Goal: Task Accomplishment & Management: Use online tool/utility

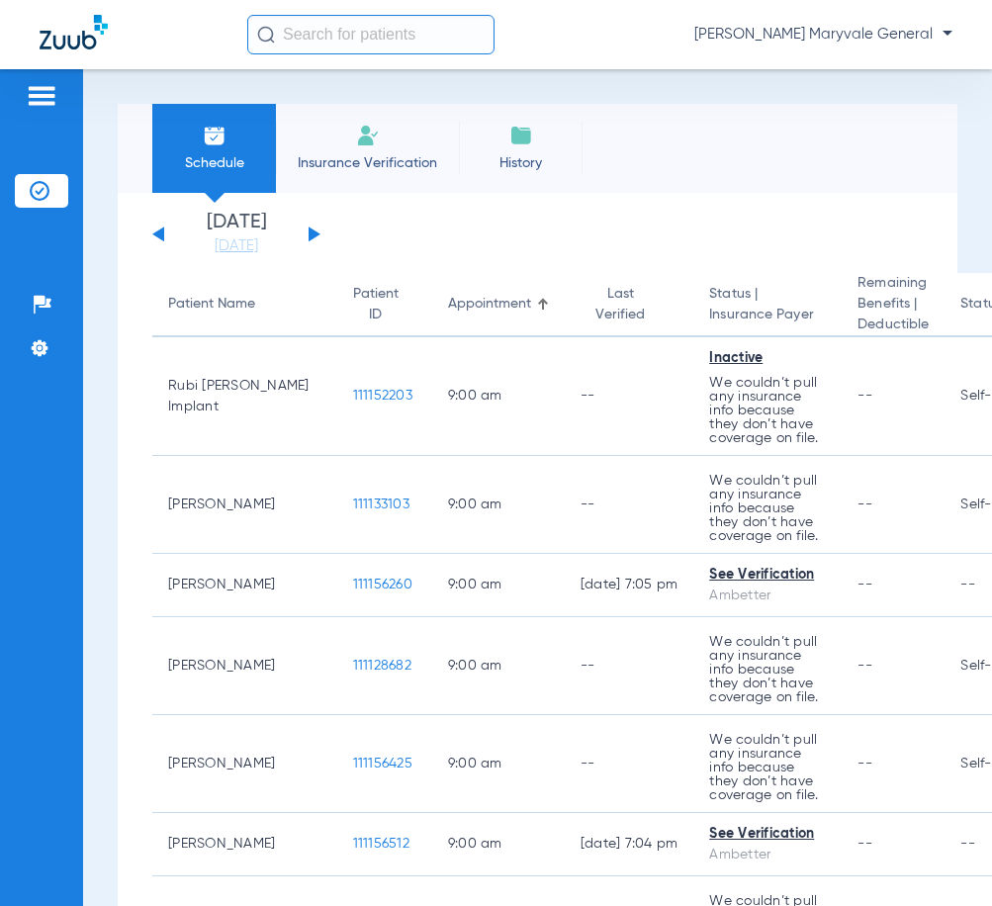
click at [349, 43] on input "text" at bounding box center [370, 35] width 247 height 40
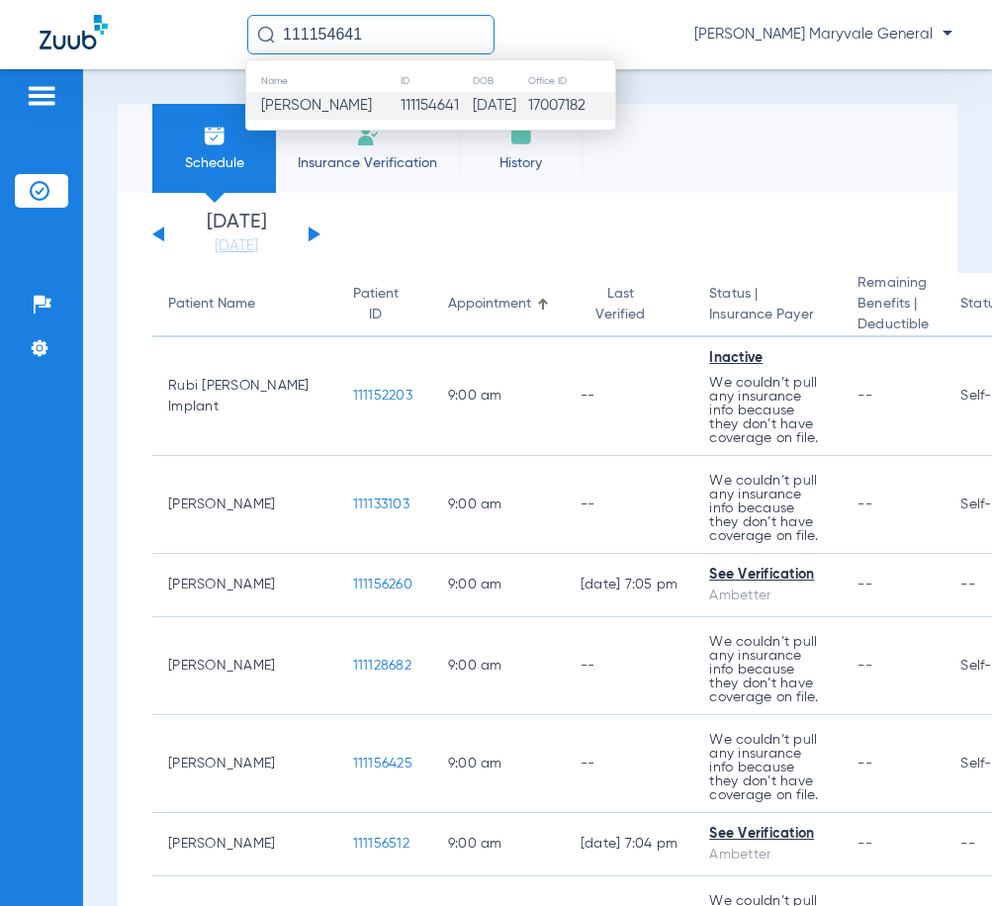
click at [354, 116] on td "[PERSON_NAME]" at bounding box center [322, 106] width 153 height 28
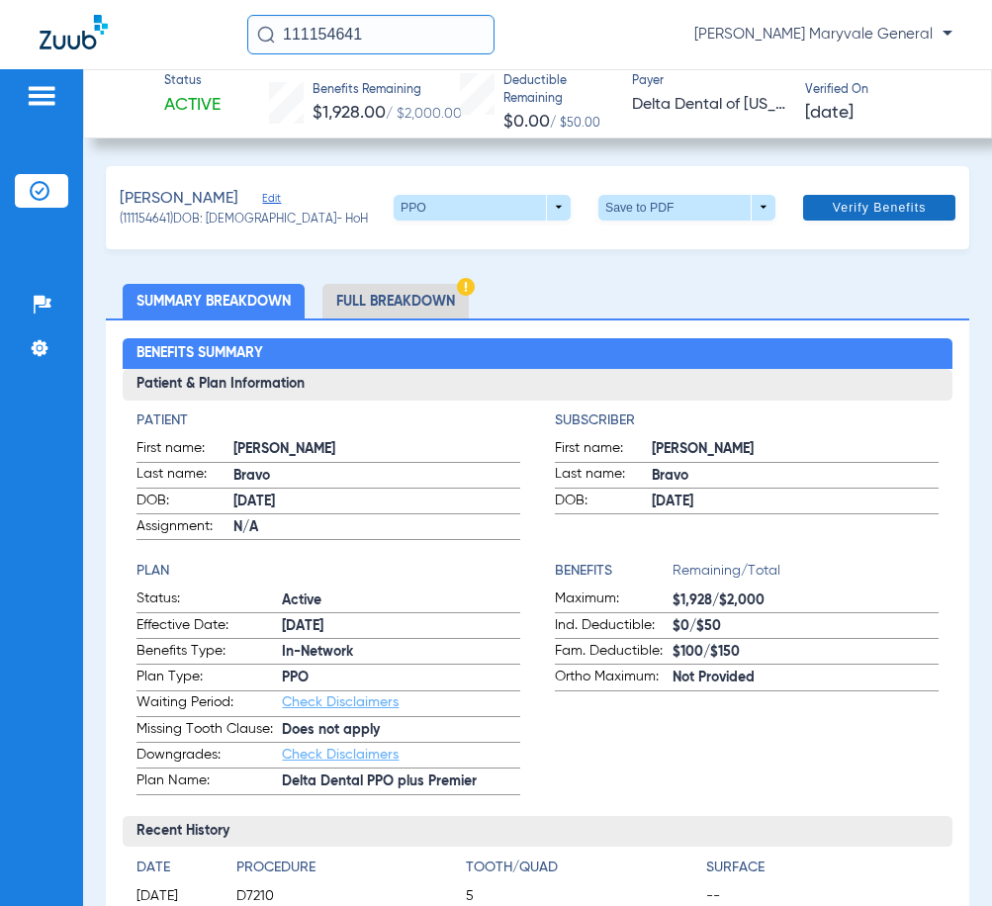
click at [845, 208] on span "Verify Benefits" at bounding box center [880, 208] width 94 height 16
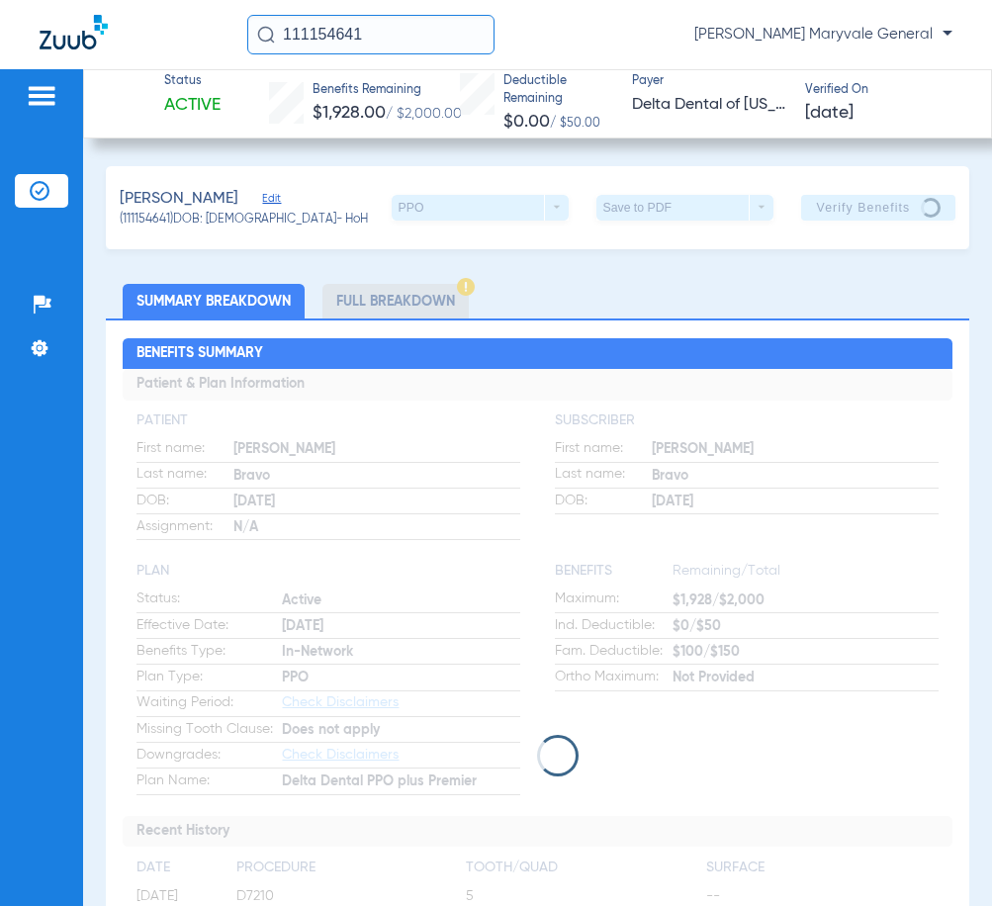
drag, startPoint x: 410, startPoint y: 214, endPoint x: 340, endPoint y: 119, distance: 117.5
click at [409, 214] on div "PPO arrow_drop_down" at bounding box center [480, 208] width 177 height 26
drag, startPoint x: 338, startPoint y: 41, endPoint x: 105, endPoint y: 41, distance: 233.4
click at [105, 41] on div "111154641 [PERSON_NAME] Maryvale General" at bounding box center [496, 34] width 992 height 69
drag, startPoint x: 384, startPoint y: 35, endPoint x: 94, endPoint y: 43, distance: 289.9
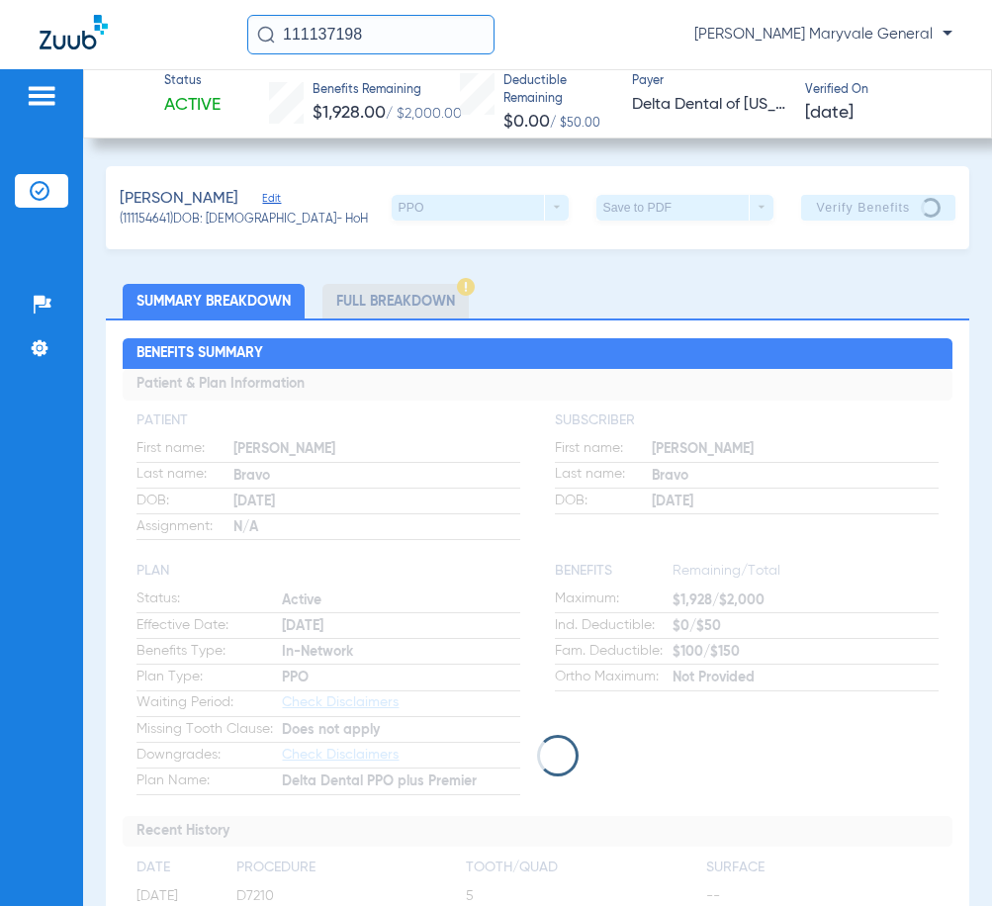
click at [94, 43] on div "111137198 [PERSON_NAME] Maryvale General" at bounding box center [496, 34] width 992 height 69
click at [389, 37] on input "111090125" at bounding box center [370, 35] width 247 height 40
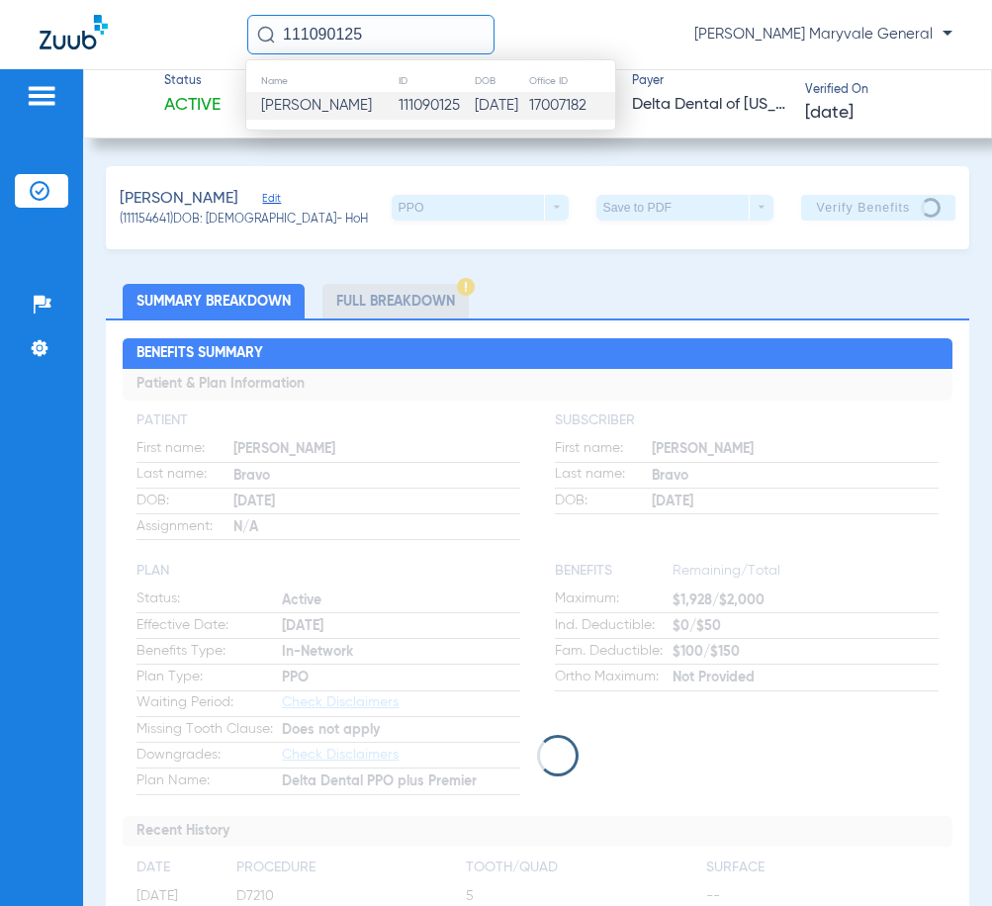
click at [427, 98] on td "111090125" at bounding box center [436, 106] width 76 height 28
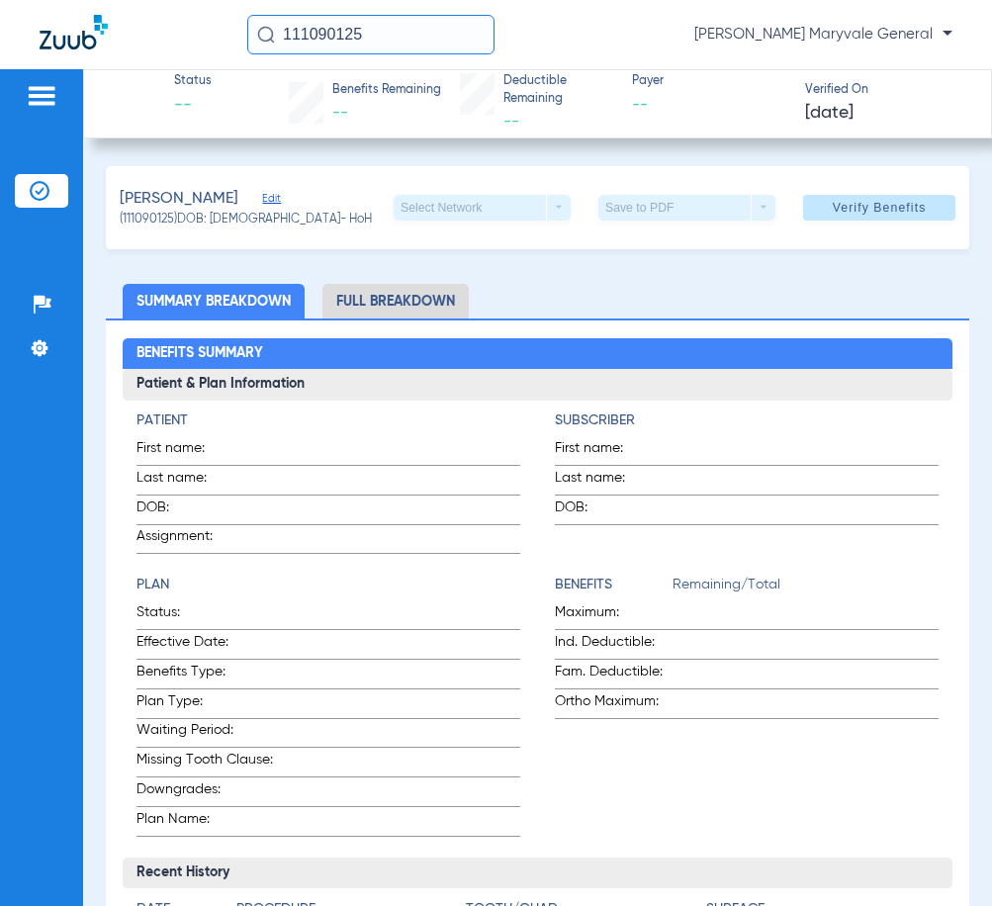
click at [430, 45] on input "111090125" at bounding box center [370, 35] width 247 height 40
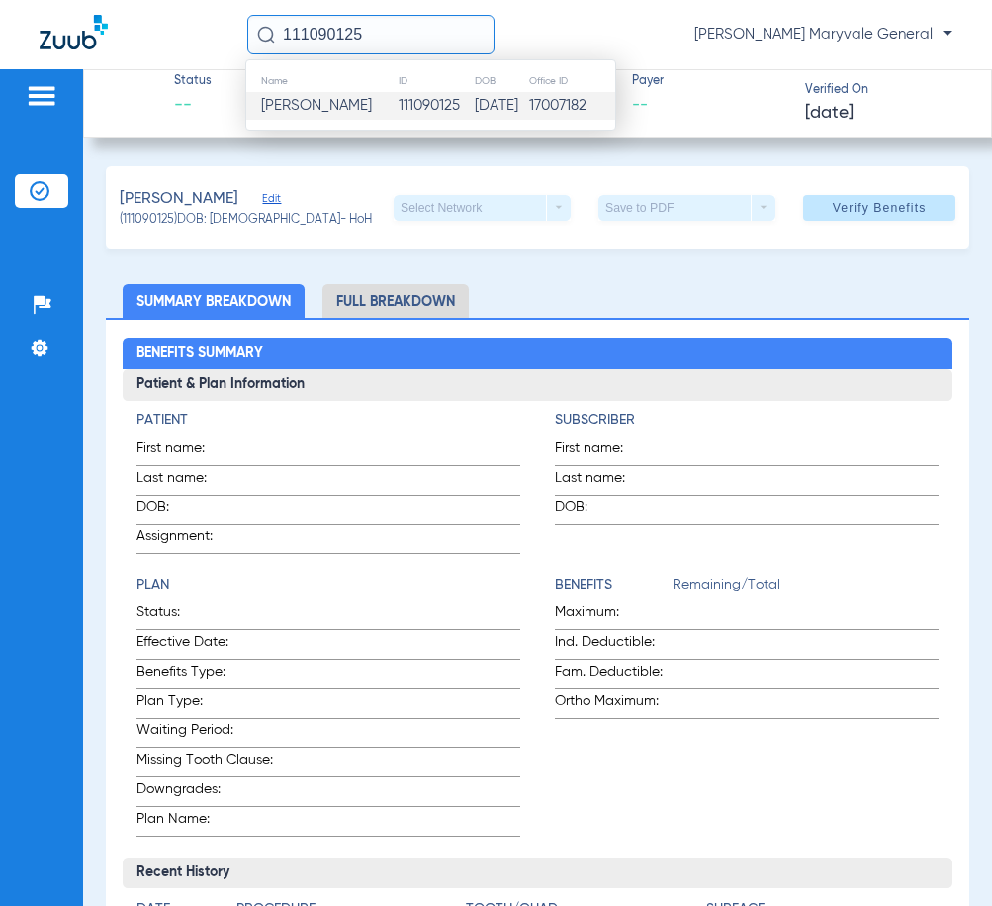
click at [441, 95] on td "111090125" at bounding box center [436, 106] width 76 height 28
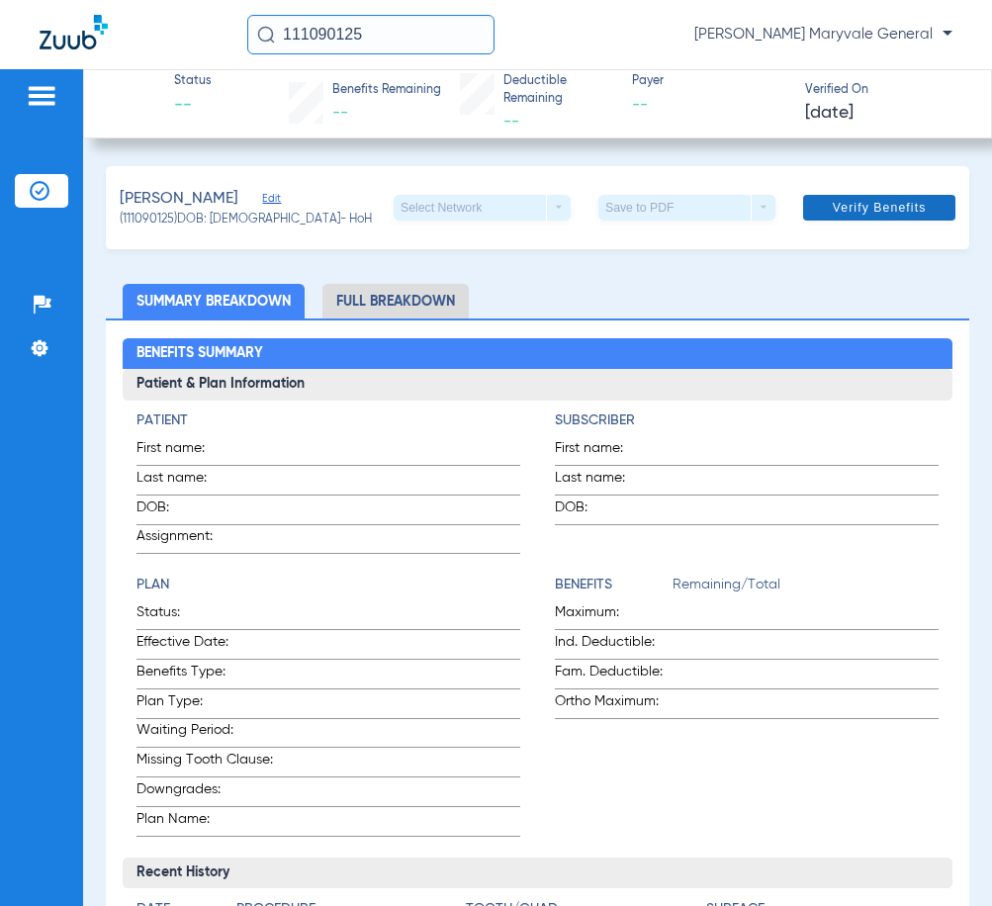
click at [862, 228] on span at bounding box center [879, 207] width 152 height 47
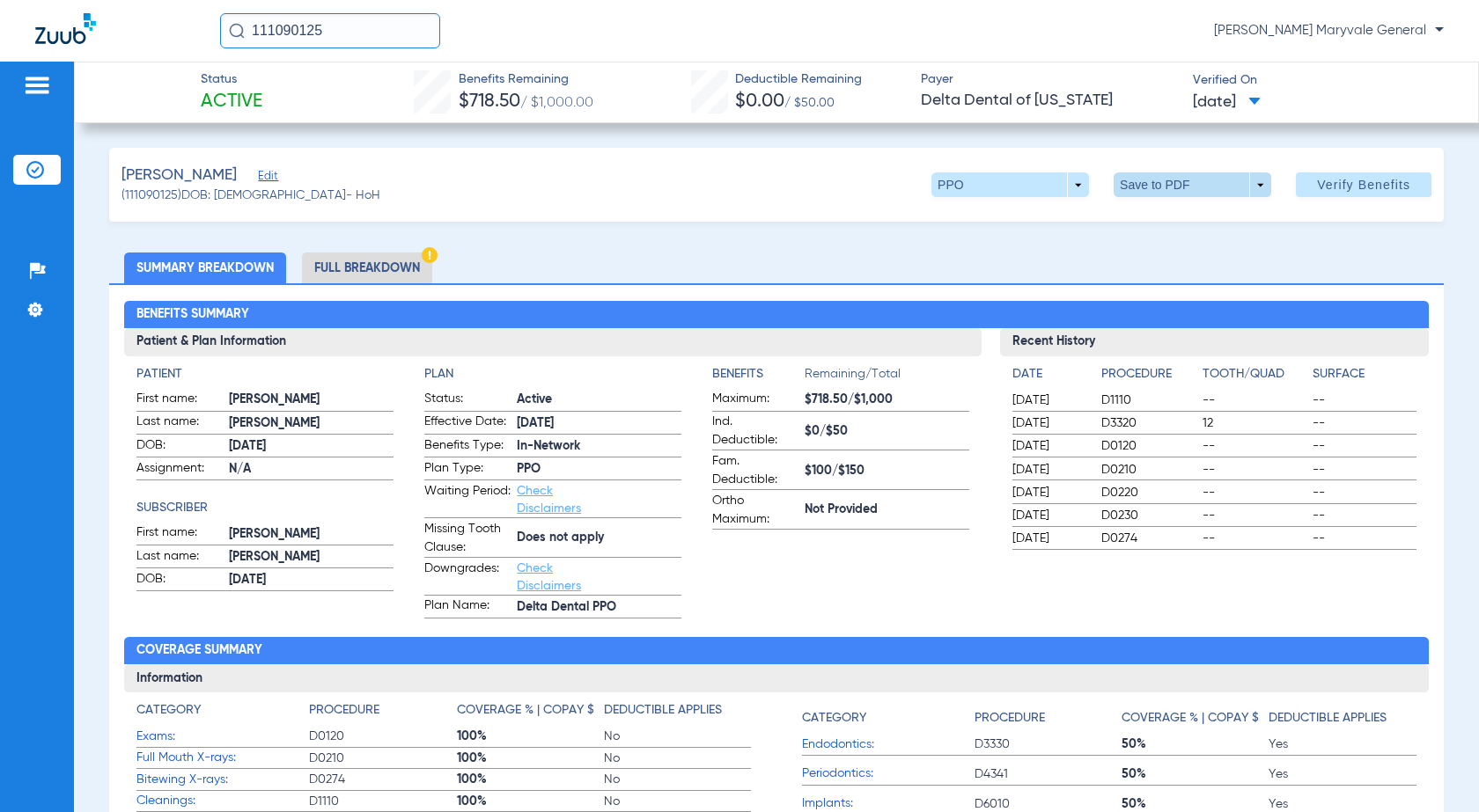
click at [1176, 187] on span at bounding box center [1192, 184] width 42 height 42
click at [1173, 218] on span "Save to PDF" at bounding box center [1185, 220] width 69 height 12
drag, startPoint x: 336, startPoint y: 26, endPoint x: 102, endPoint y: 27, distance: 234.0
click at [102, 27] on div "111090125 [PERSON_NAME] Maryvale General" at bounding box center [740, 30] width 1479 height 61
paste input "154641"
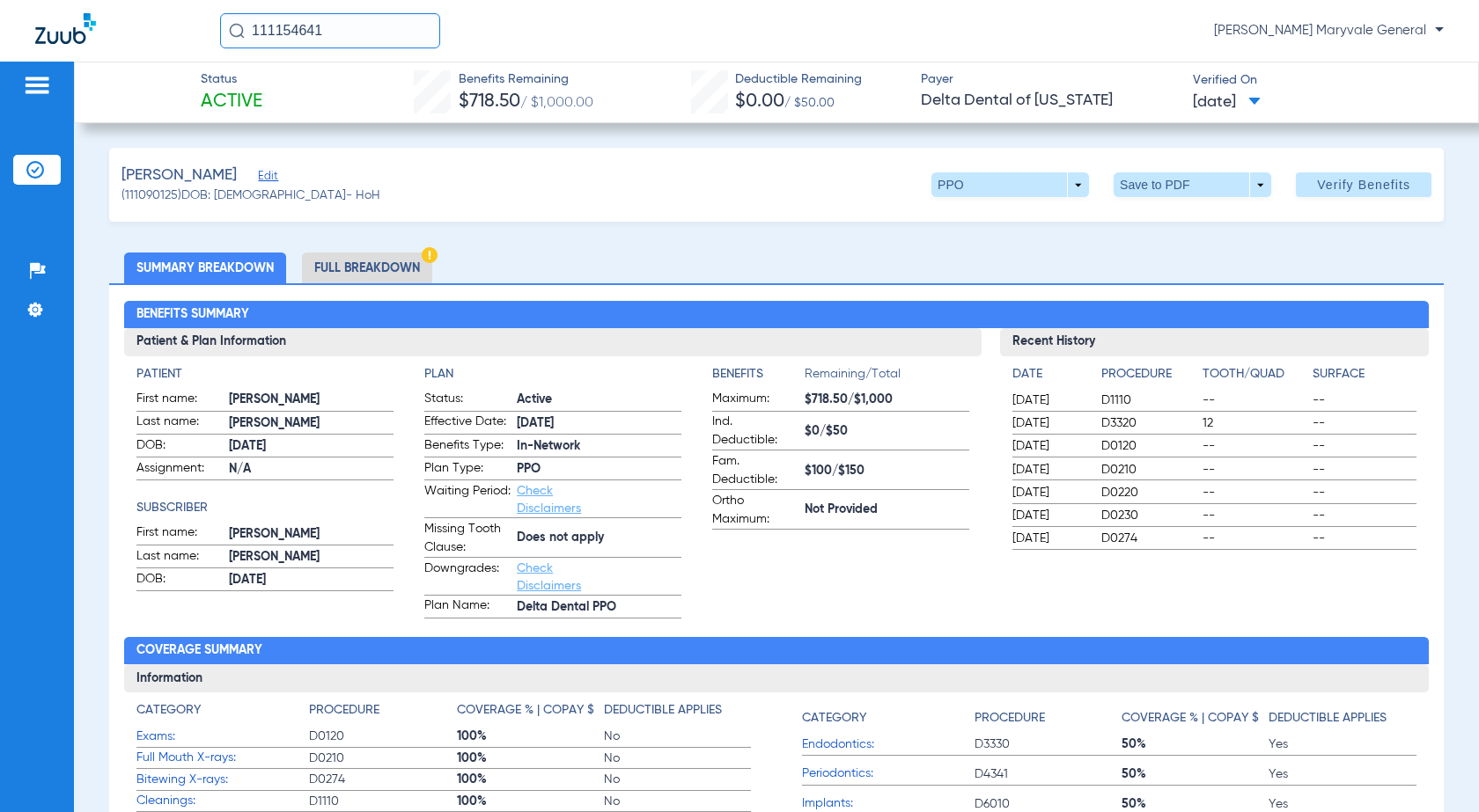
click at [348, 32] on input "111154641" at bounding box center [329, 31] width 220 height 36
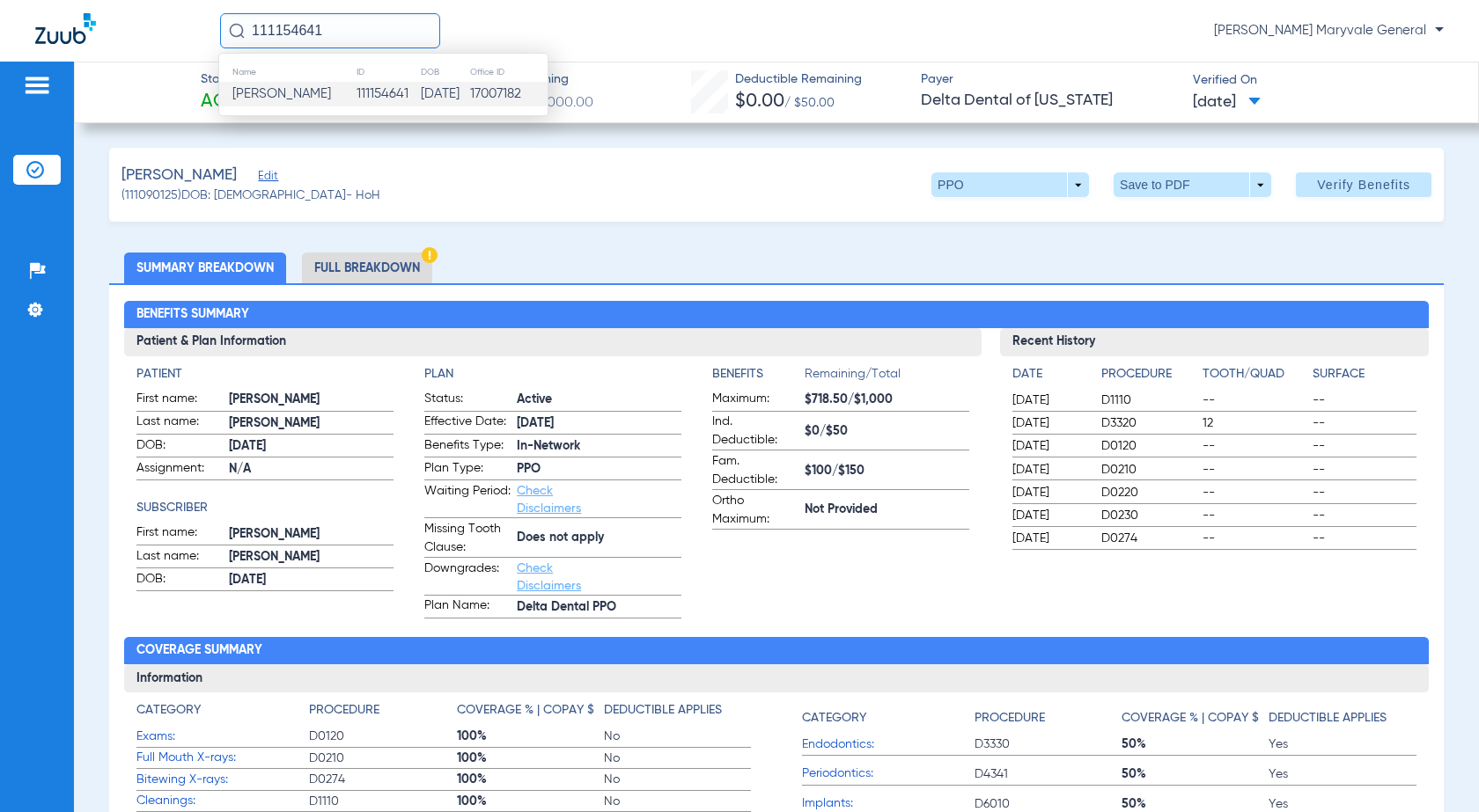
click at [356, 94] on td "111154641" at bounding box center [388, 94] width 65 height 25
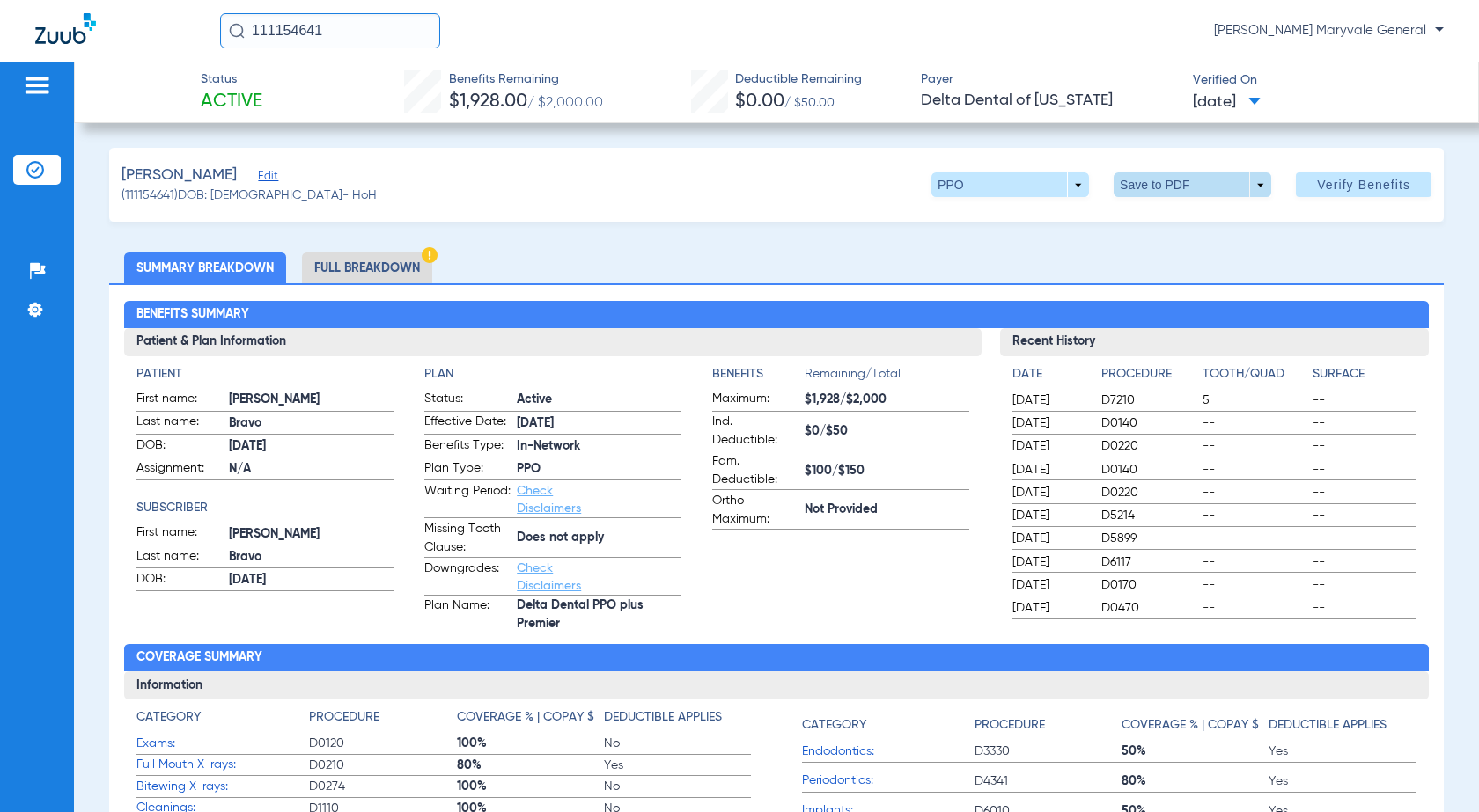
click at [1126, 196] on span at bounding box center [1192, 185] width 158 height 25
click at [1165, 236] on button "insert_drive_file Save to PDF" at bounding box center [1167, 221] width 133 height 36
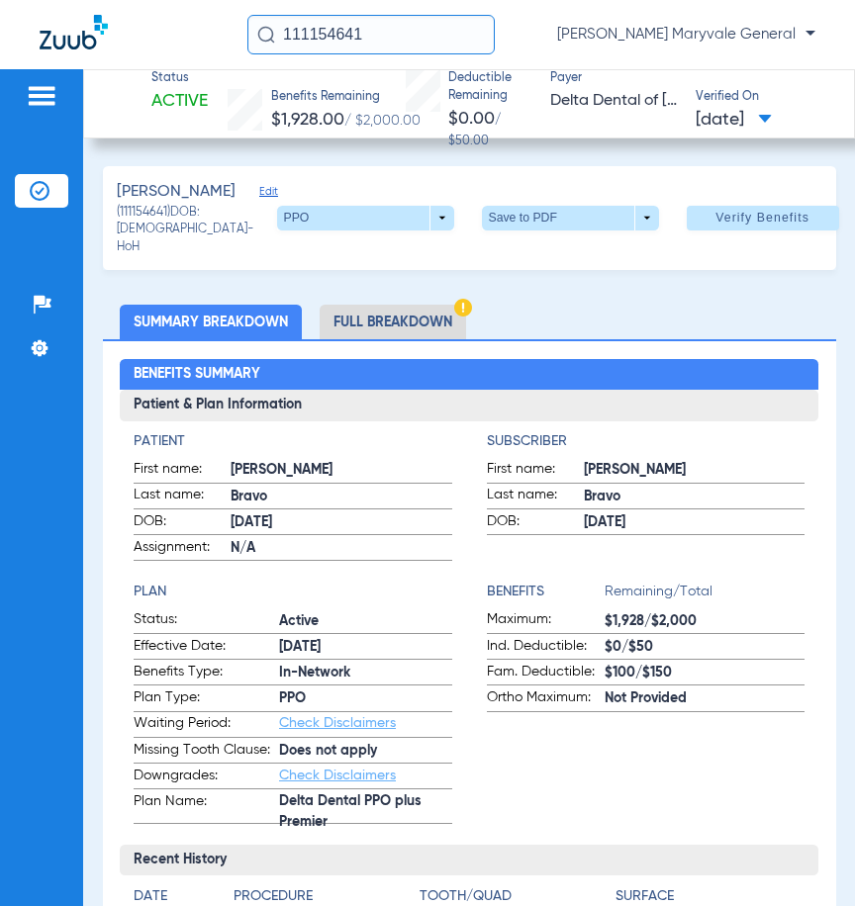
drag, startPoint x: 383, startPoint y: 31, endPoint x: 196, endPoint y: 24, distance: 187.1
click at [196, 24] on div "111154641 [PERSON_NAME] Maryvale General" at bounding box center [427, 34] width 855 height 69
paste input "37198"
click at [375, 36] on input "111137198" at bounding box center [370, 35] width 247 height 40
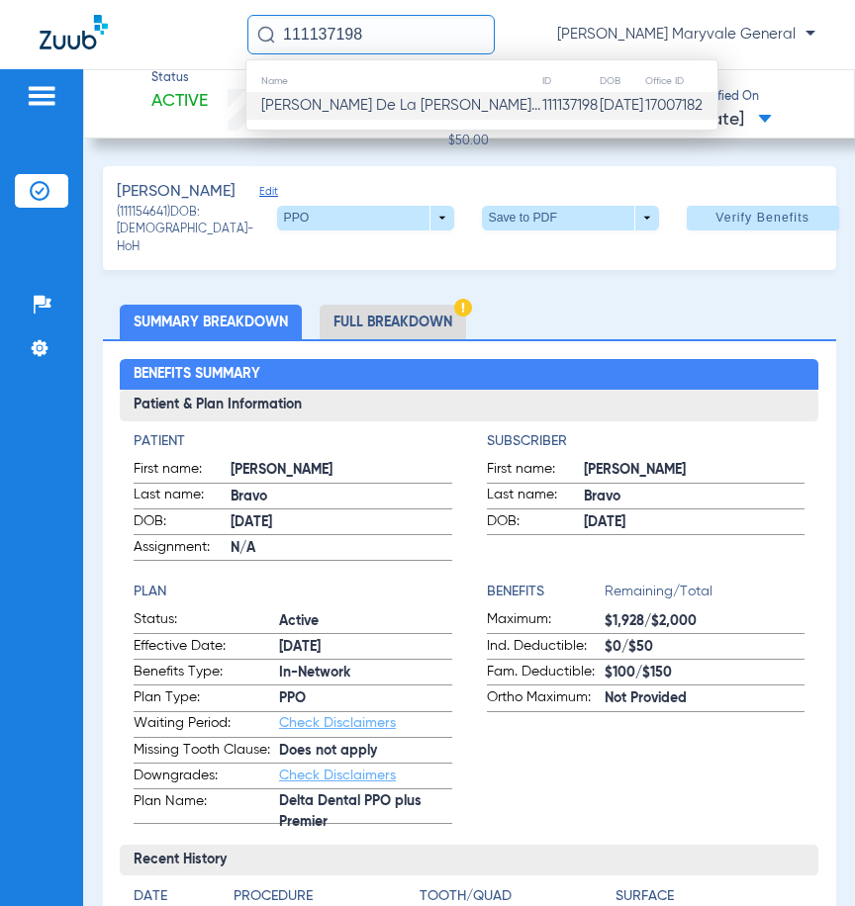
click at [385, 103] on span "[PERSON_NAME] De La [PERSON_NAME]..." at bounding box center [400, 105] width 279 height 15
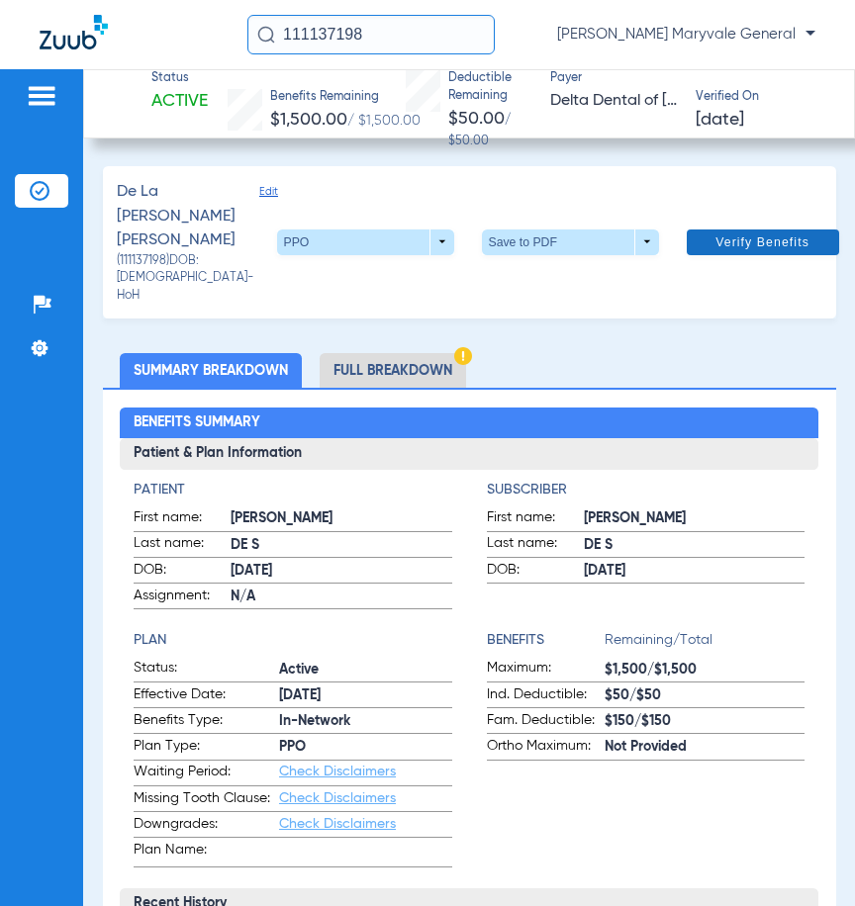
click at [743, 237] on span "Verify Benefits" at bounding box center [762, 242] width 94 height 16
drag, startPoint x: 422, startPoint y: 25, endPoint x: 281, endPoint y: 23, distance: 141.5
click at [281, 23] on input "111137198" at bounding box center [370, 35] width 247 height 40
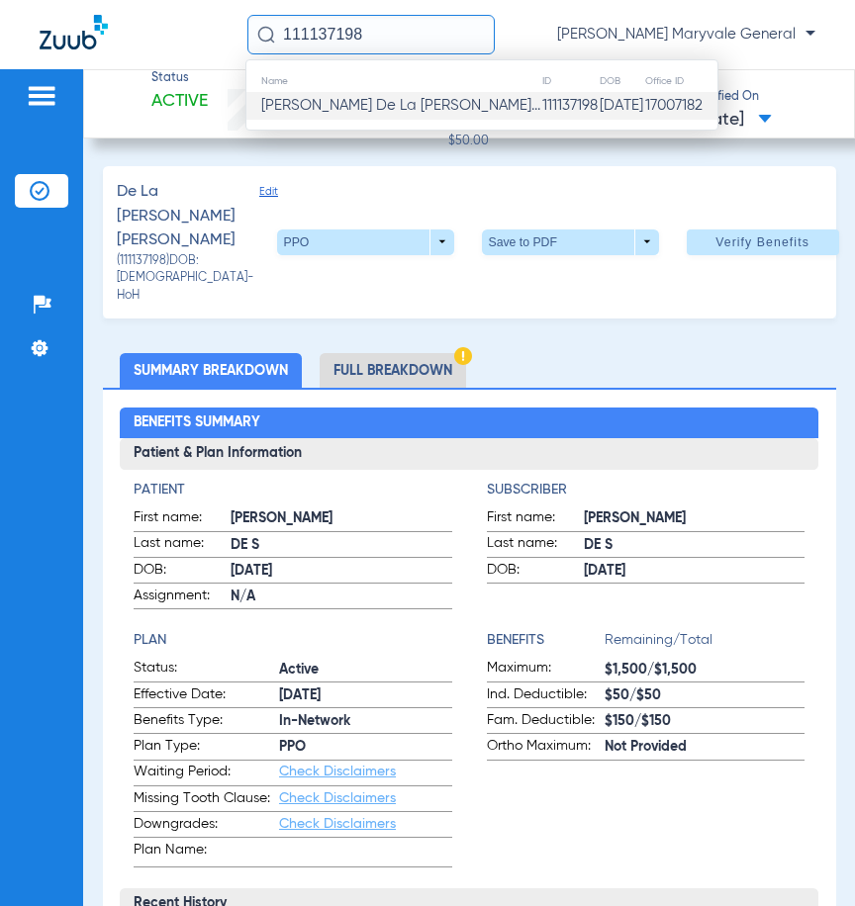
click at [663, 173] on div "De La [PERSON_NAME] [PERSON_NAME] (111137198) DOB: [DEMOGRAPHIC_DATA] - HoH PPO…" at bounding box center [469, 242] width 733 height 152
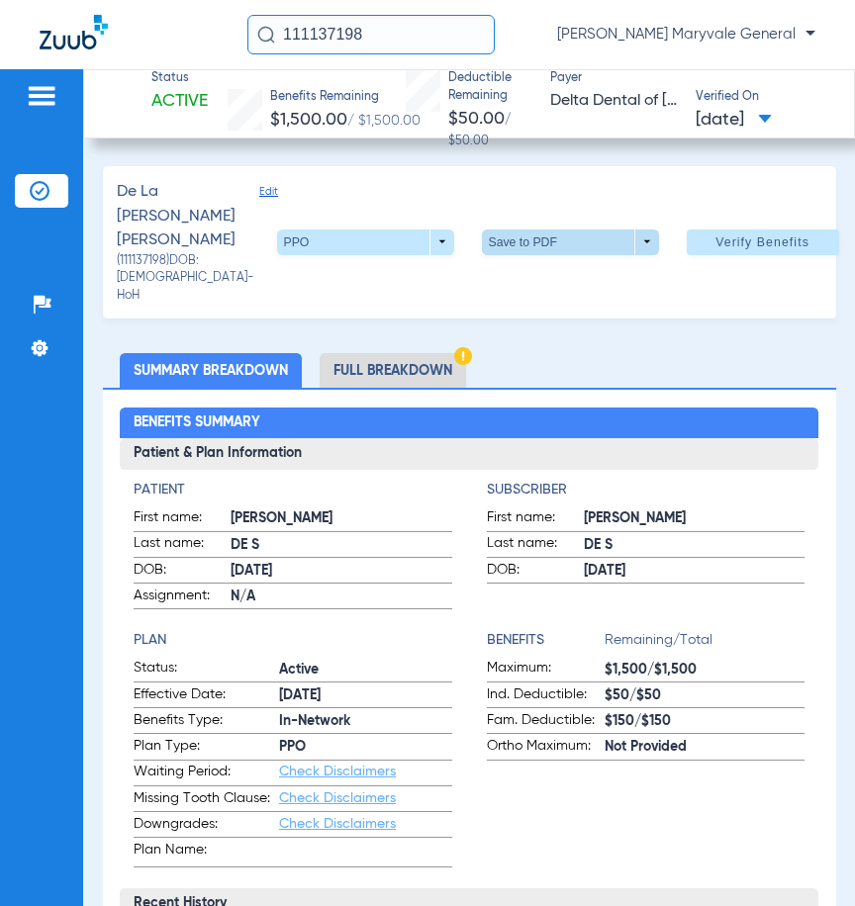
click at [546, 248] on span at bounding box center [569, 242] width 47 height 47
click at [541, 285] on span "Save to PDF" at bounding box center [545, 284] width 78 height 14
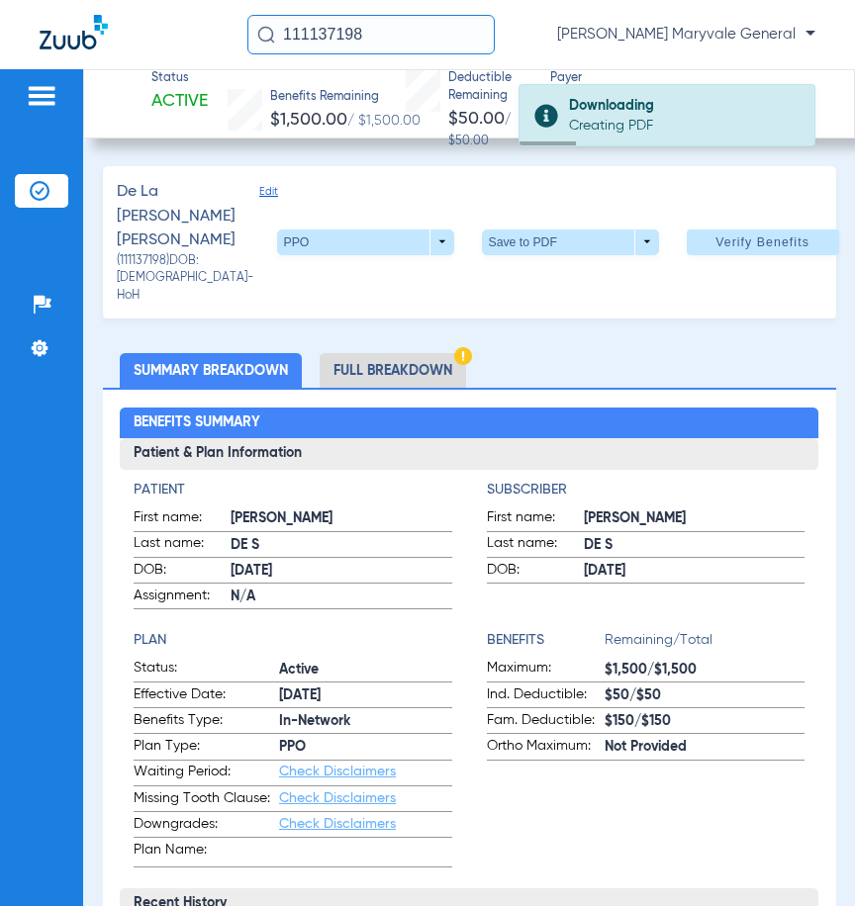
drag, startPoint x: 397, startPoint y: 40, endPoint x: 242, endPoint y: 42, distance: 154.3
click at [242, 42] on div "111137198 [PERSON_NAME] Maryvale General" at bounding box center [427, 34] width 855 height 69
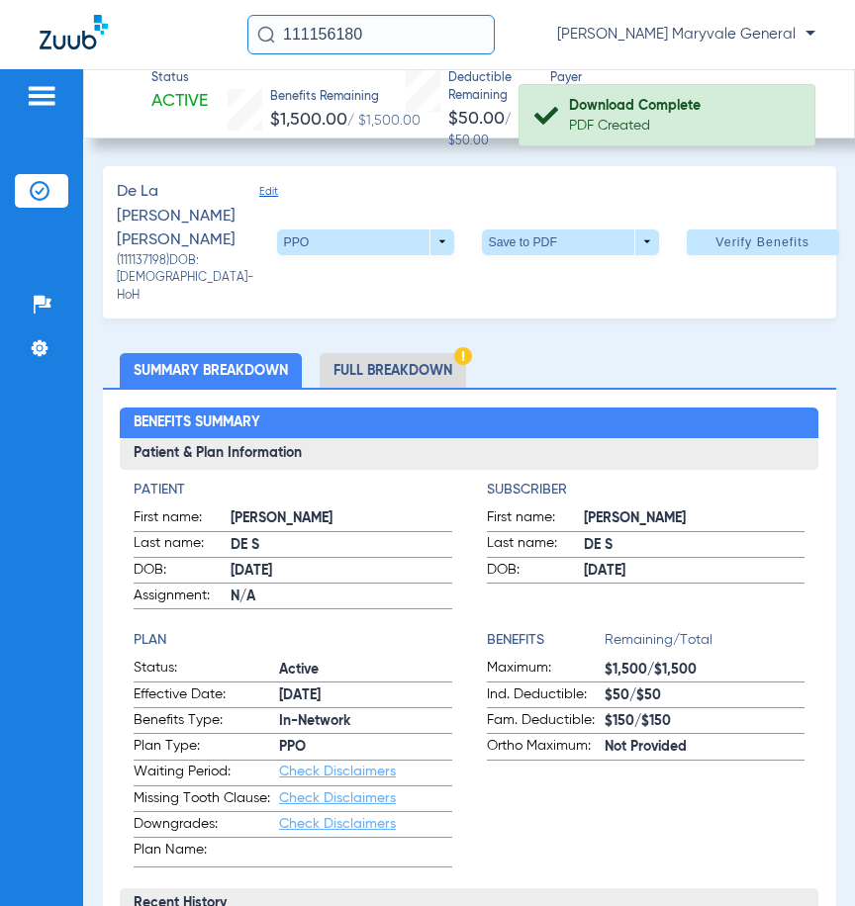
type input "111156180"
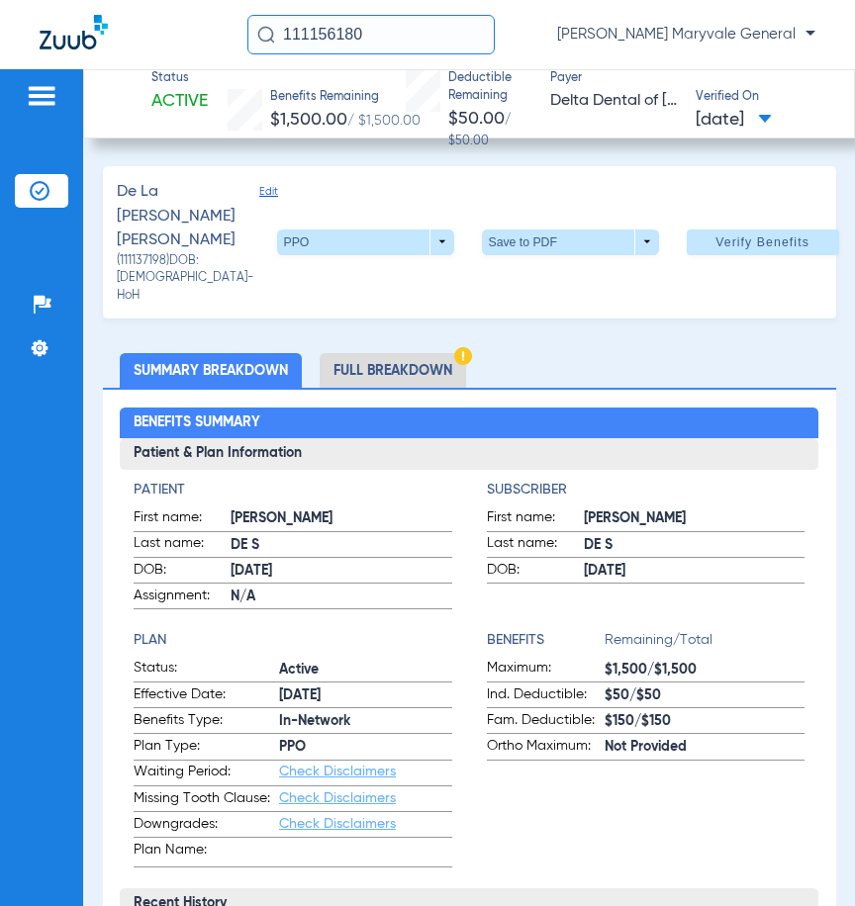
click at [360, 38] on input "111156180" at bounding box center [370, 35] width 247 height 40
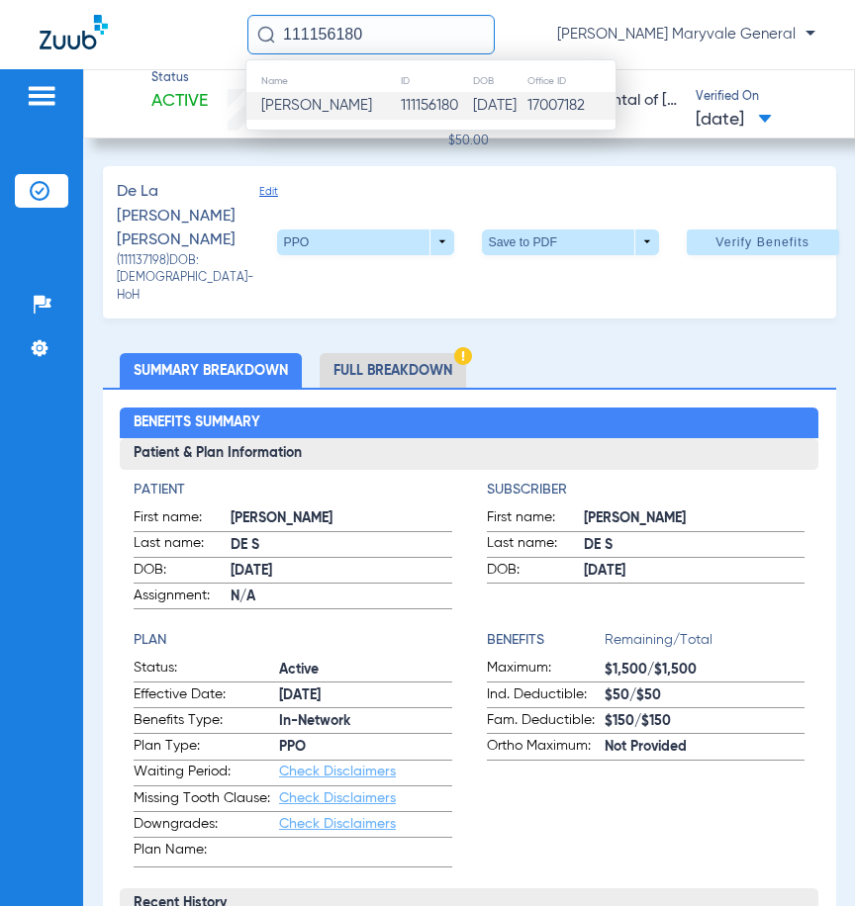
click at [400, 111] on td "111156180" at bounding box center [436, 106] width 72 height 28
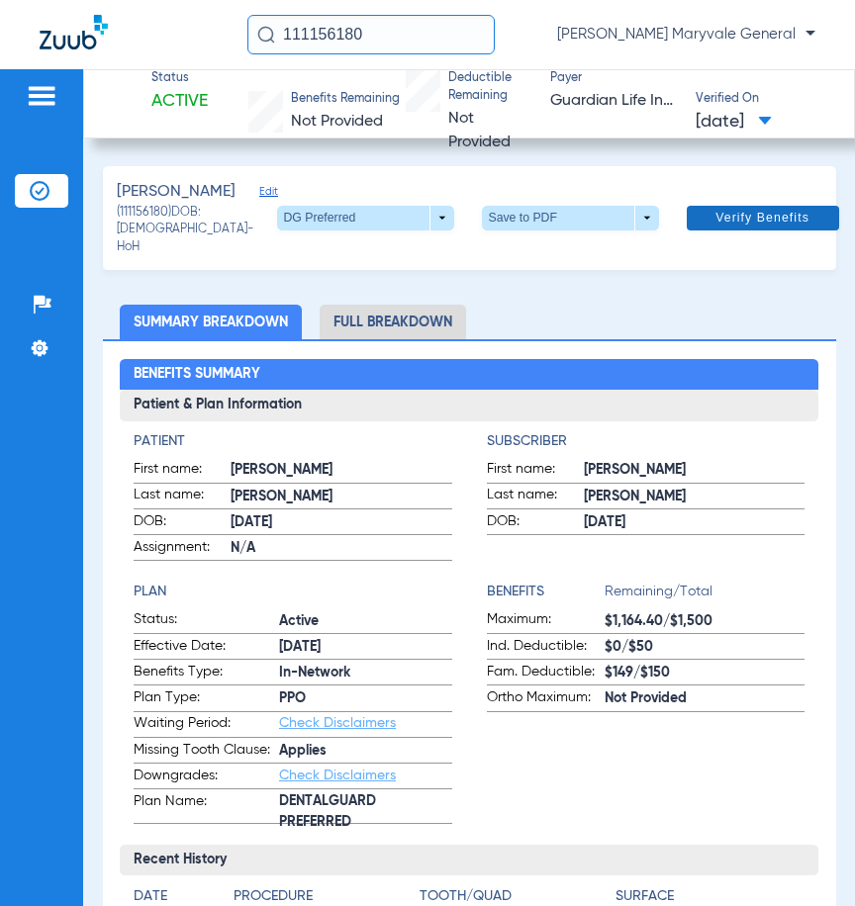
click at [745, 222] on span "Verify Benefits" at bounding box center [762, 218] width 94 height 16
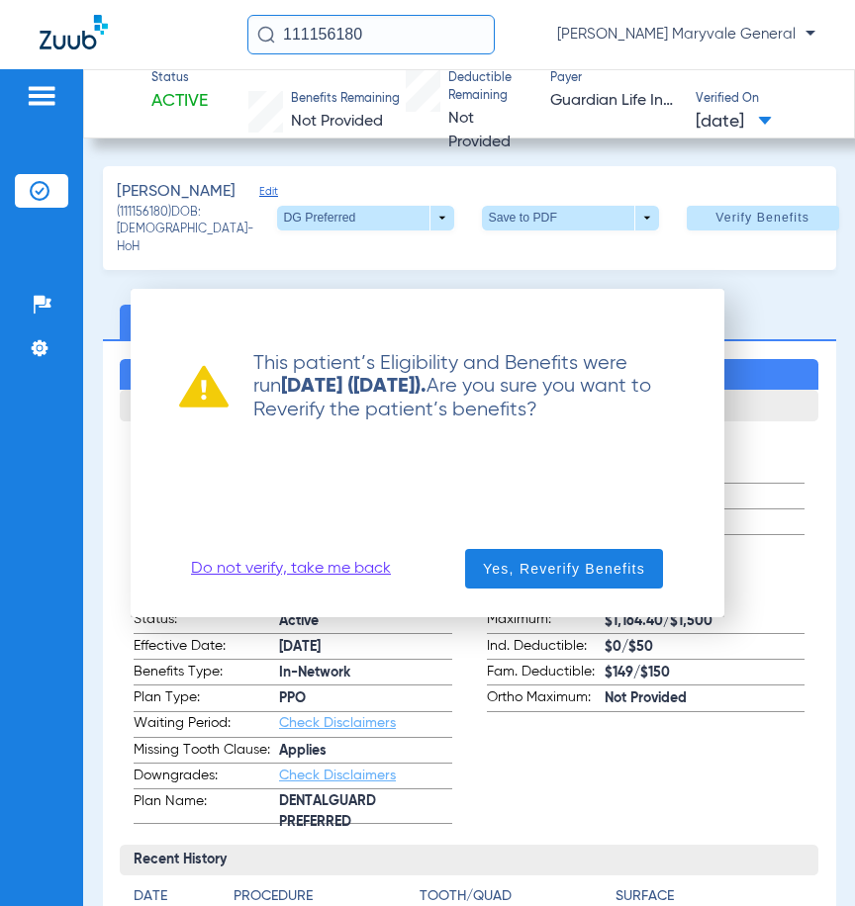
click at [325, 573] on link "Do not verify, take me back" at bounding box center [291, 569] width 200 height 20
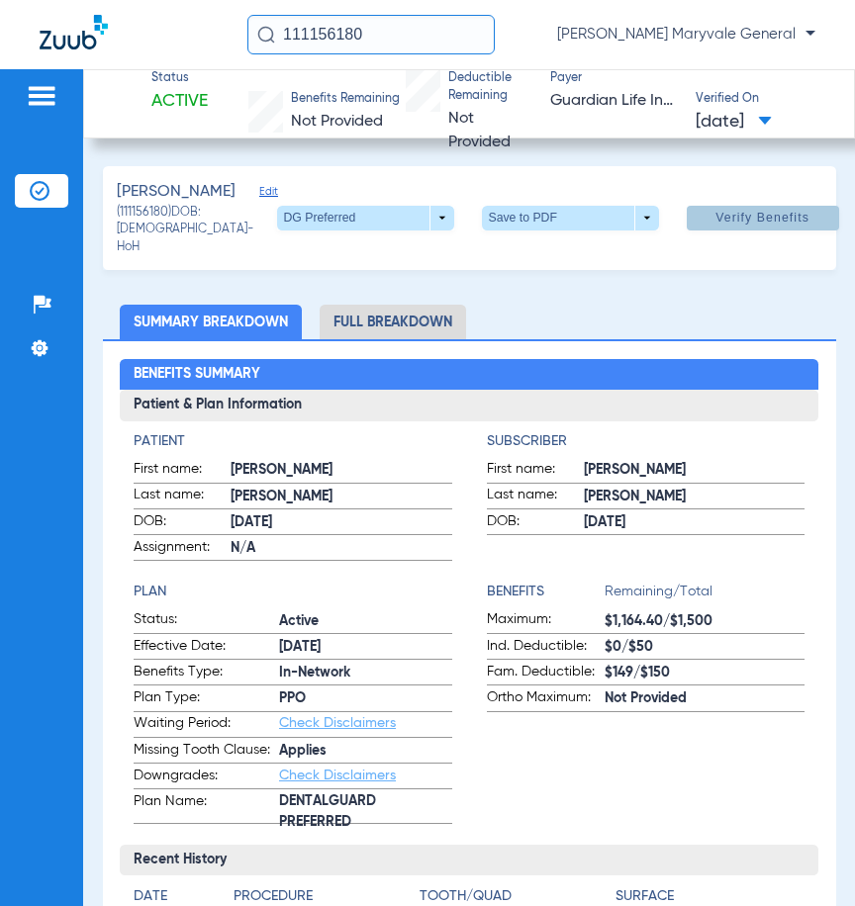
click at [617, 339] on ul "Summary Breakdown Full Breakdown" at bounding box center [469, 322] width 733 height 35
